Goal: Communication & Community: Answer question/provide support

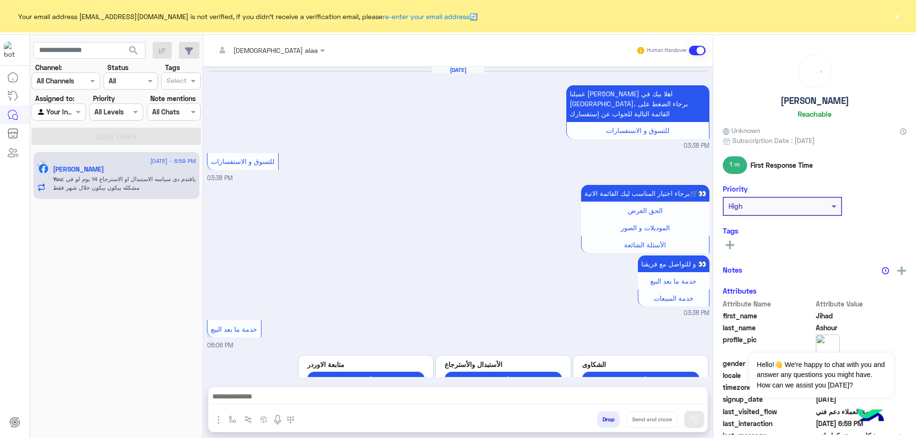
scroll to position [627, 0]
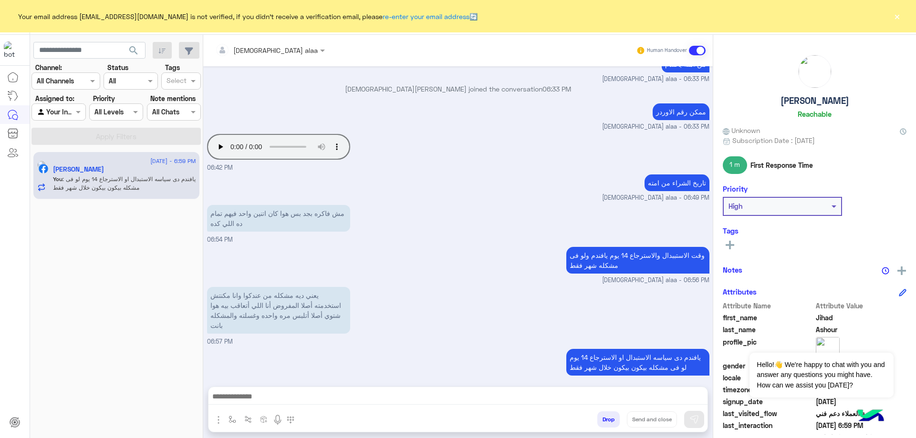
click at [896, 18] on button "×" at bounding box center [897, 16] width 10 height 10
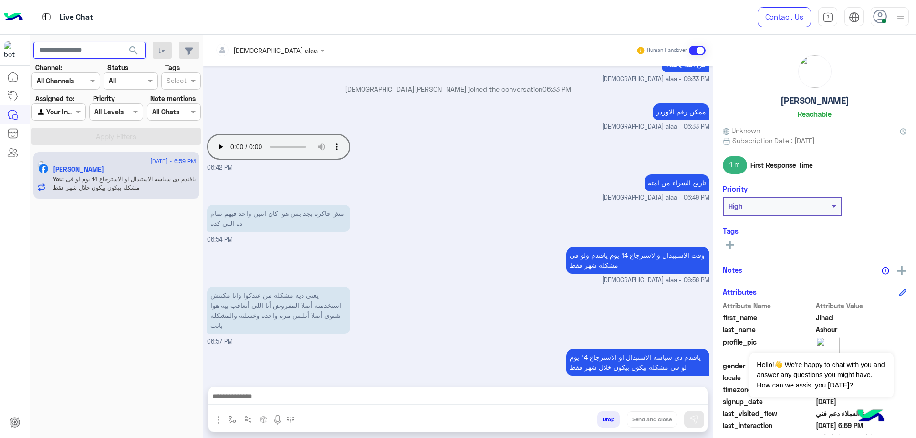
click at [74, 50] on input "text" at bounding box center [89, 50] width 112 height 17
click at [69, 105] on div "Agent Filter Your Inbox" at bounding box center [58, 112] width 54 height 17
click at [85, 53] on input "text" at bounding box center [89, 50] width 112 height 17
paste input "**********"
type input "**********"
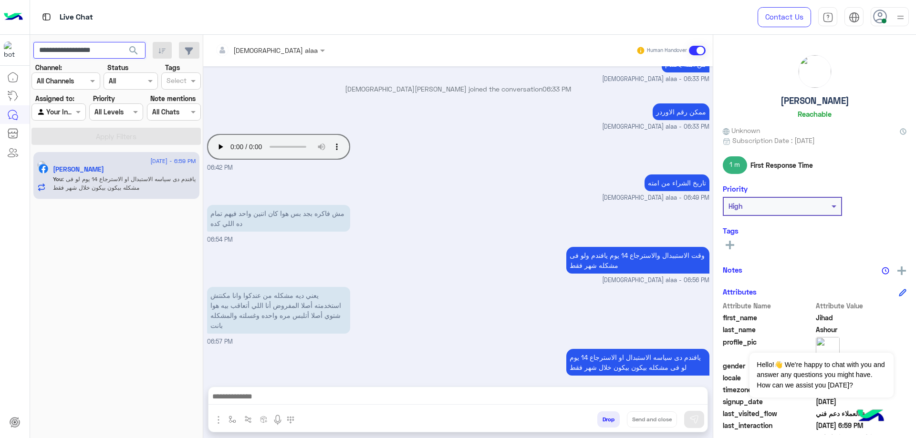
click at [122, 42] on button "search" at bounding box center [133, 52] width 23 height 21
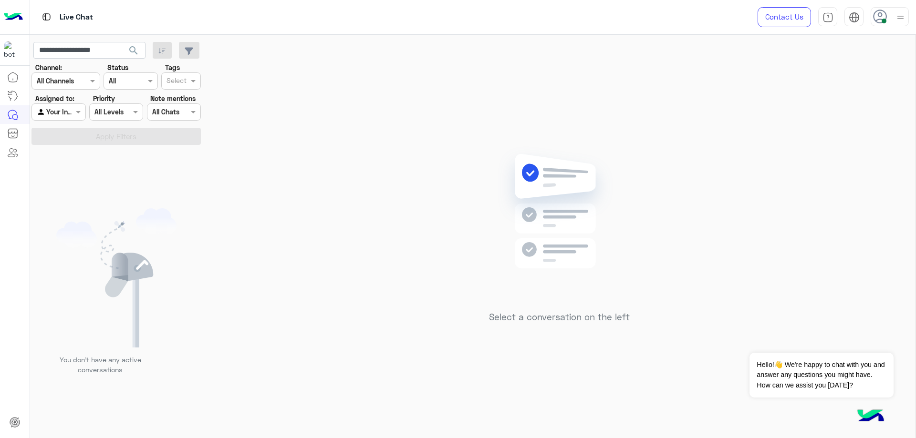
click at [72, 119] on div "Agent Filter Your Inbox" at bounding box center [58, 112] width 54 height 17
click at [66, 131] on b "Unassigned" at bounding box center [64, 131] width 36 height 8
click at [123, 112] on div at bounding box center [116, 111] width 53 height 11
click at [57, 119] on div "Agent Filter Unassigned" at bounding box center [58, 112] width 54 height 17
click at [62, 148] on b "Your Inbox" at bounding box center [62, 149] width 33 height 8
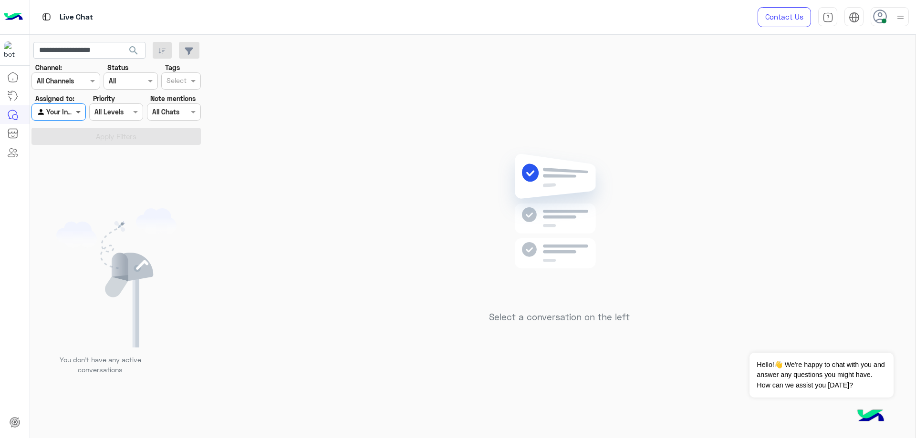
click at [77, 110] on span at bounding box center [79, 112] width 12 height 10
click at [74, 128] on b "Unassigned" at bounding box center [64, 131] width 36 height 8
click at [100, 138] on button "Apply Filters" at bounding box center [115, 136] width 169 height 17
click at [75, 113] on span at bounding box center [79, 112] width 12 height 10
click at [64, 155] on div "Your Inbox" at bounding box center [58, 150] width 55 height 19
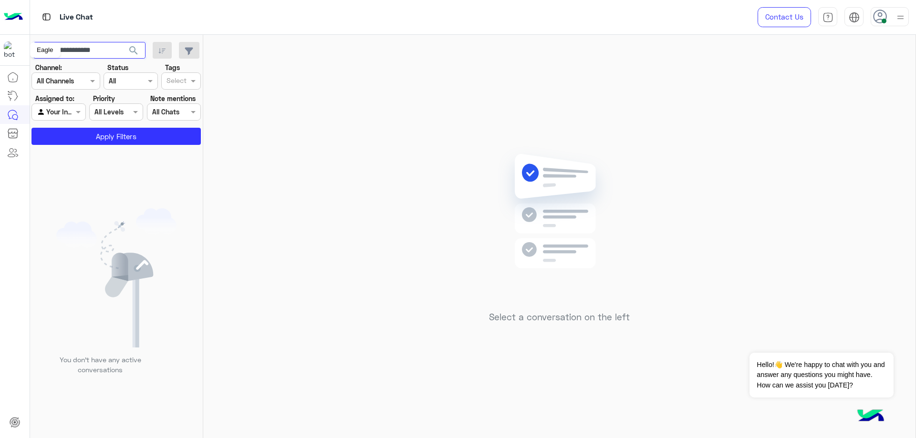
drag, startPoint x: 108, startPoint y: 51, endPoint x: 27, endPoint y: 50, distance: 81.1
click at [27, 50] on div "**********" at bounding box center [458, 219] width 916 height 438
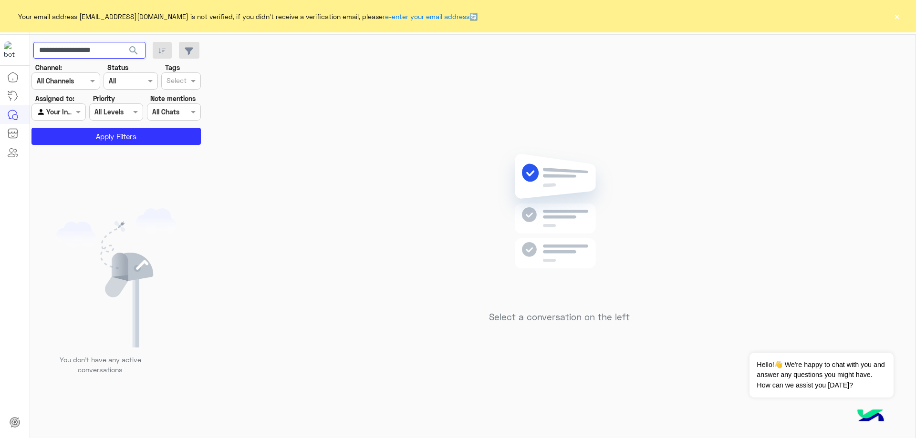
click at [119, 50] on input "**********" at bounding box center [89, 50] width 112 height 17
click at [132, 52] on span "search" at bounding box center [133, 50] width 11 height 11
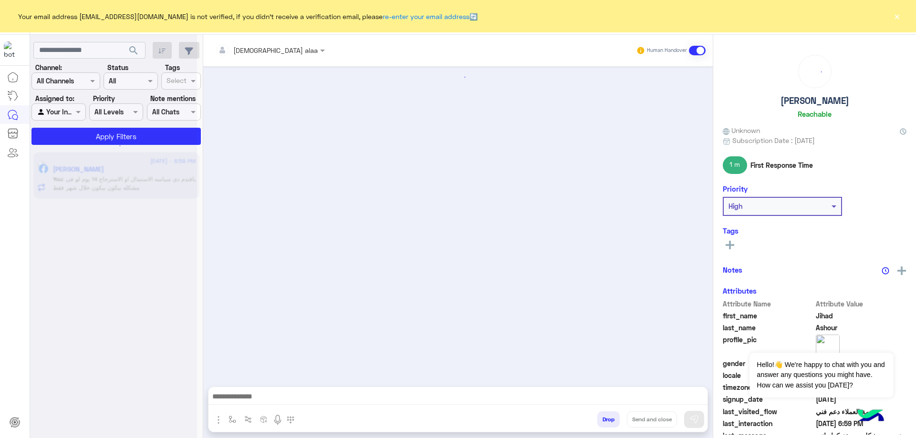
scroll to position [627, 0]
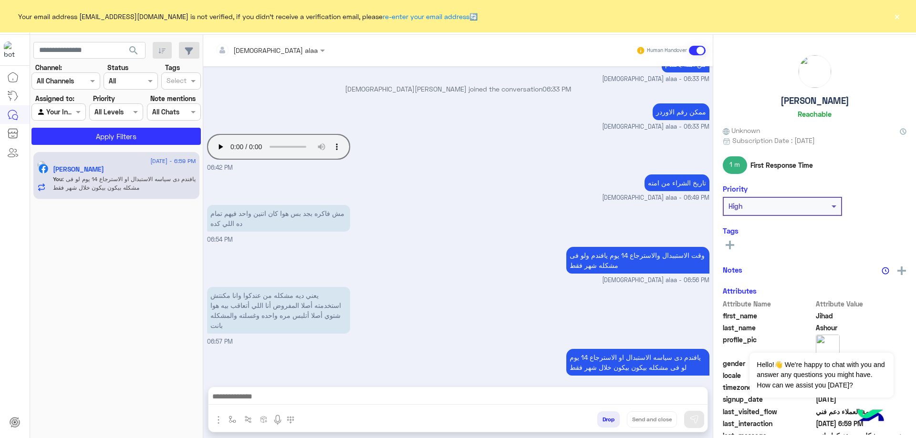
click at [892, 16] on button "×" at bounding box center [897, 16] width 10 height 10
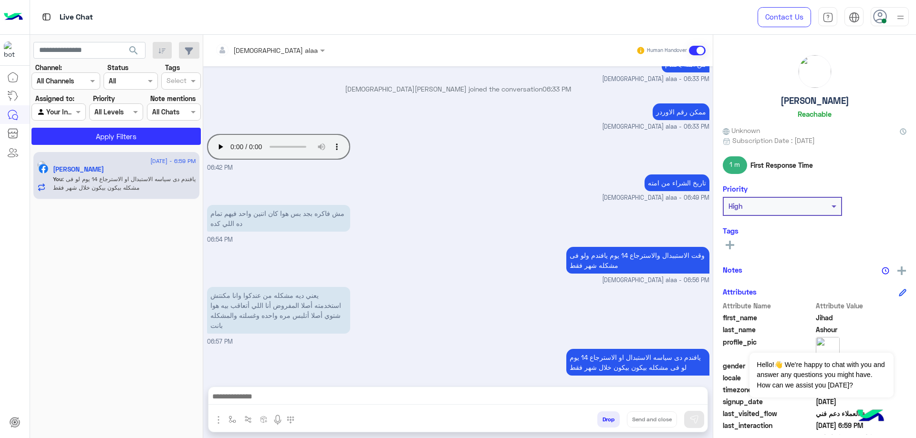
click at [600, 426] on button "Drop" at bounding box center [608, 420] width 22 height 16
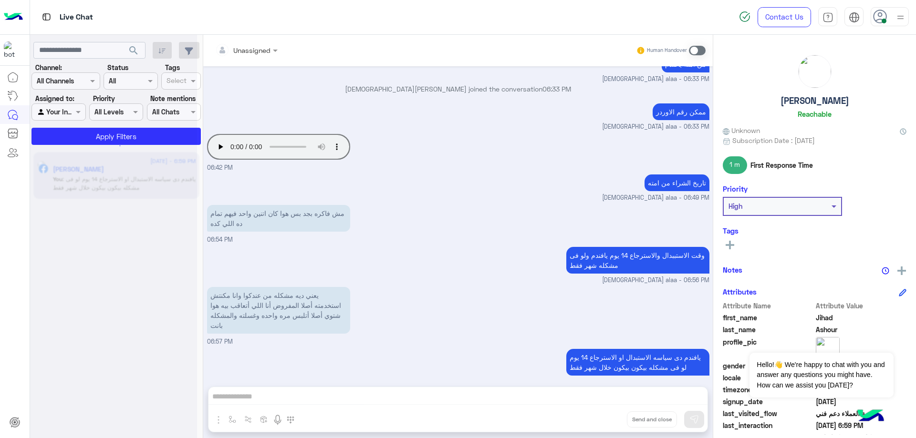
scroll to position [644, 0]
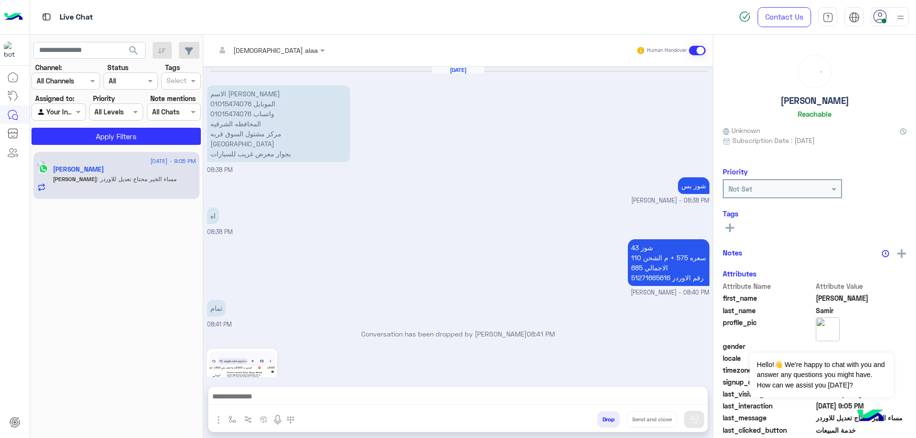
click at [881, 12] on icon at bounding box center [880, 17] width 14 height 14
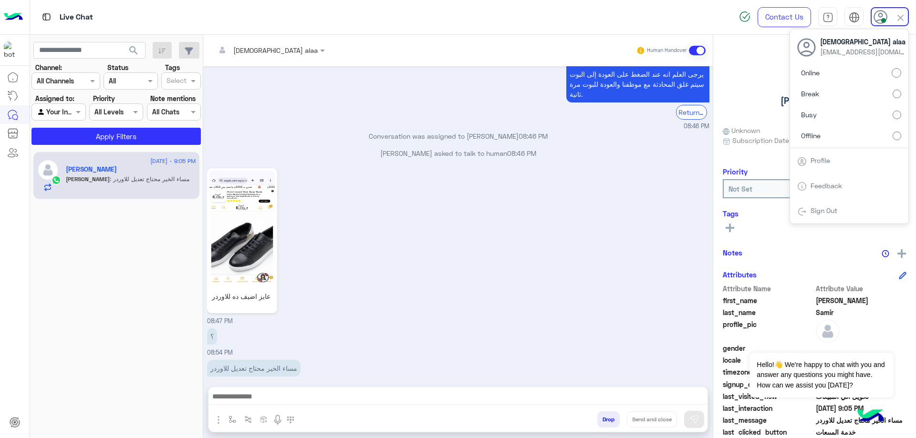
click at [599, 423] on button "Drop" at bounding box center [608, 420] width 22 height 16
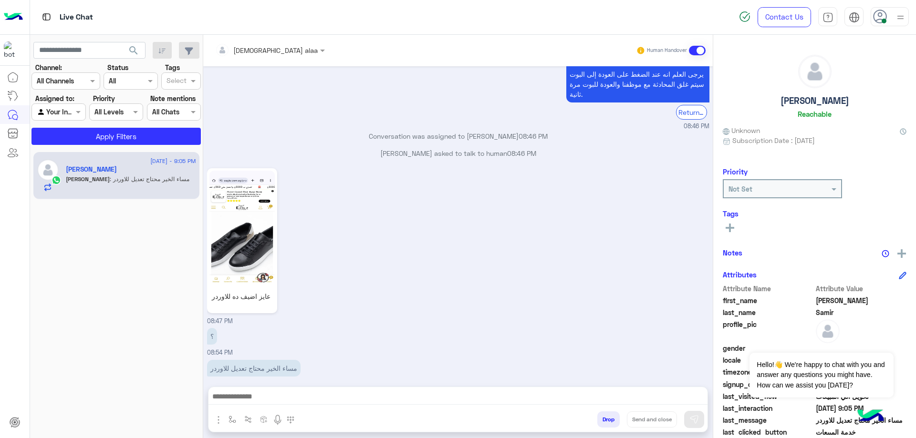
scroll to position [780, 0]
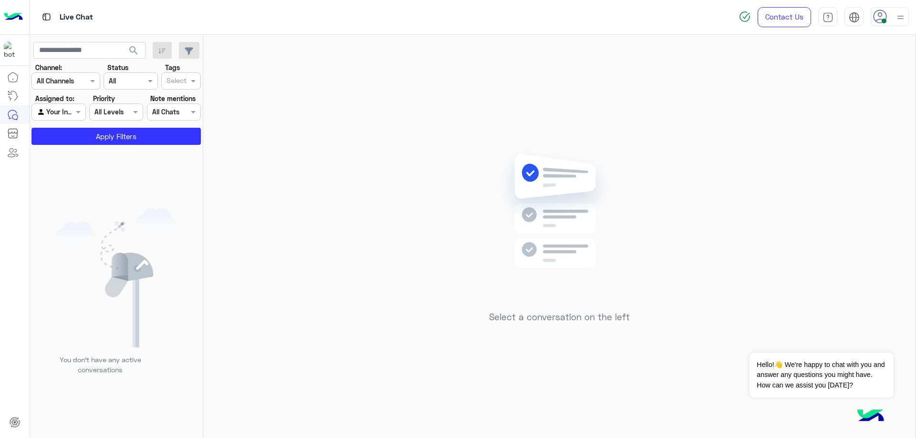
click at [877, 19] on icon at bounding box center [880, 17] width 14 height 14
click at [865, 133] on label "Offline" at bounding box center [849, 135] width 104 height 17
